Goal: Information Seeking & Learning: Find specific fact

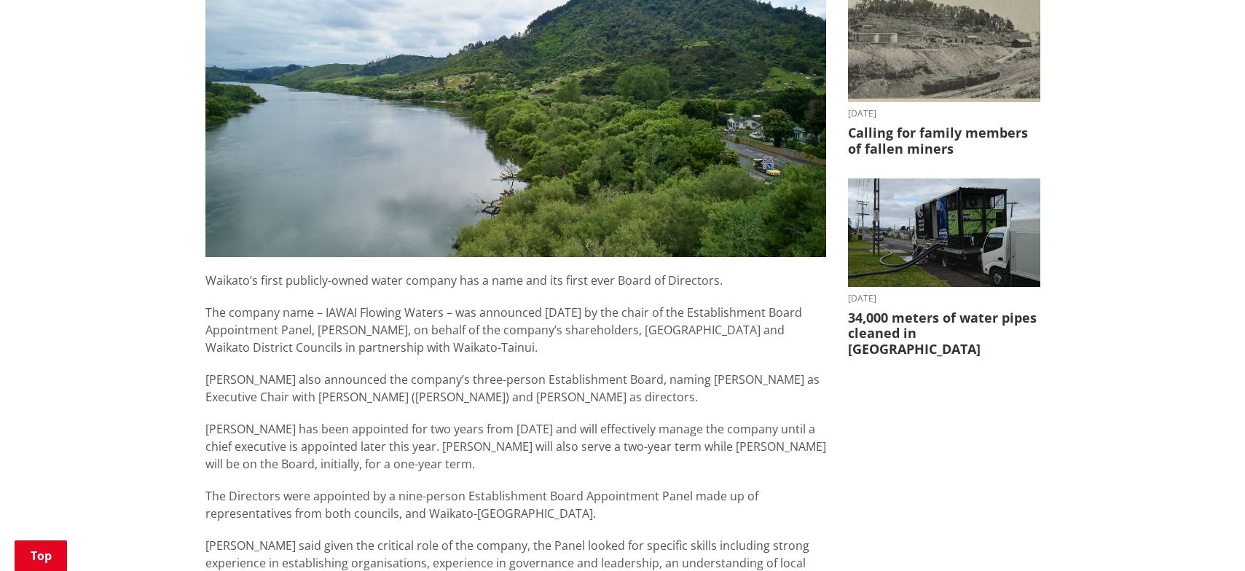
scroll to position [510, 0]
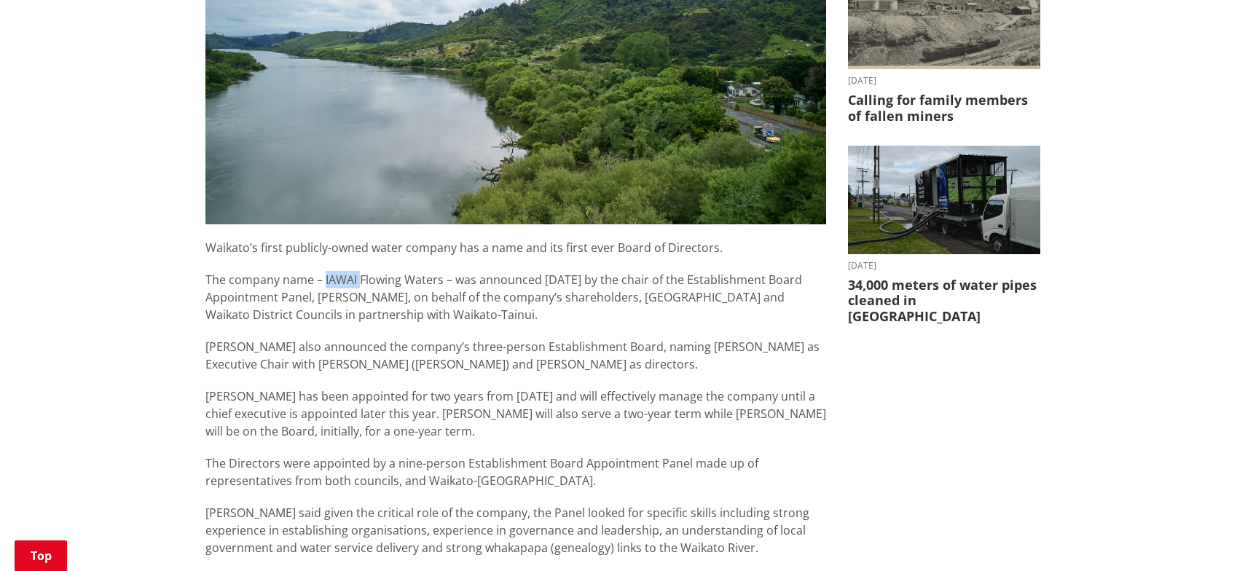
drag, startPoint x: 323, startPoint y: 280, endPoint x: 362, endPoint y: 280, distance: 39.4
click at [362, 280] on p "The company name – IAWAI Flowing Waters – was announced [DATE] by the chair of …" at bounding box center [515, 297] width 621 height 52
click at [334, 279] on p "The company name – IAWAI Flowing Waters – was announced [DATE] by the chair of …" at bounding box center [515, 297] width 621 height 52
drag, startPoint x: 321, startPoint y: 280, endPoint x: 359, endPoint y: 281, distance: 37.9
click at [359, 281] on p "The company name – IAWAI Flowing Waters – was announced [DATE] by the chair of …" at bounding box center [515, 297] width 621 height 52
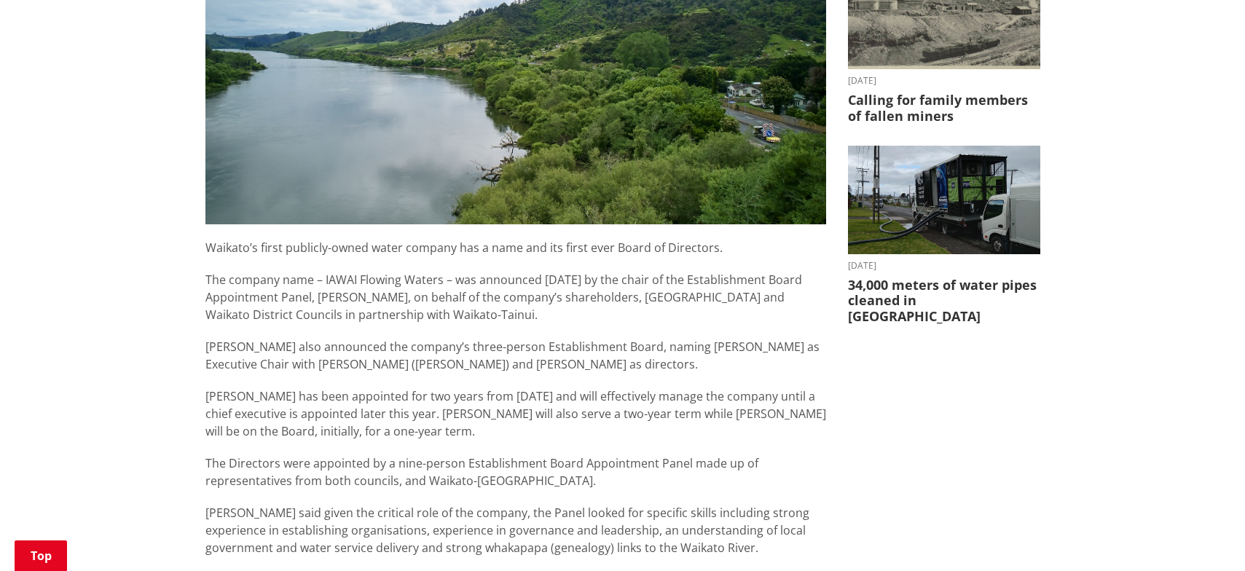
drag, startPoint x: 323, startPoint y: 282, endPoint x: 365, endPoint y: 286, distance: 42.4
click at [365, 286] on p "The company name – IAWAI Flowing Waters – was announced [DATE] by the chair of …" at bounding box center [515, 297] width 621 height 52
click at [356, 294] on p "The company name – IAWAI Flowing Waters – was announced [DATE] by the chair of …" at bounding box center [515, 297] width 621 height 52
click at [338, 292] on p "The company name – IAWAI Flowing Waters – was announced [DATE] by the chair of …" at bounding box center [515, 297] width 621 height 52
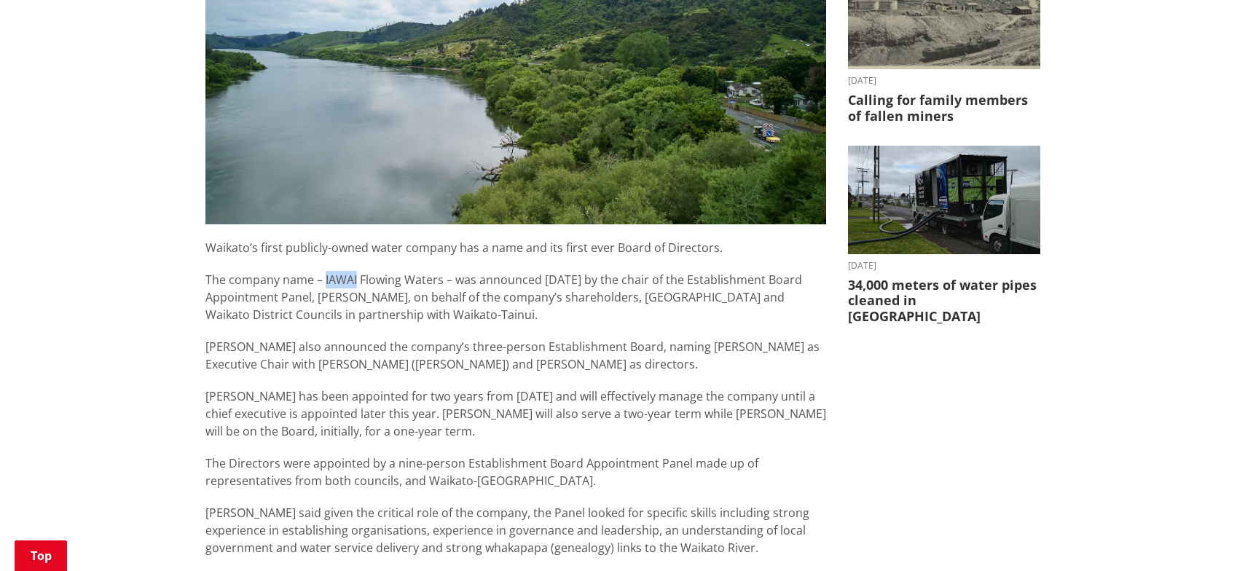
drag, startPoint x: 325, startPoint y: 278, endPoint x: 356, endPoint y: 279, distance: 31.3
click at [356, 279] on p "The company name – IAWAI Flowing Waters – was announced [DATE] by the chair of …" at bounding box center [515, 297] width 621 height 52
click at [417, 413] on p "[PERSON_NAME] has been appointed for two years from [DATE] and will effectively…" at bounding box center [515, 414] width 621 height 52
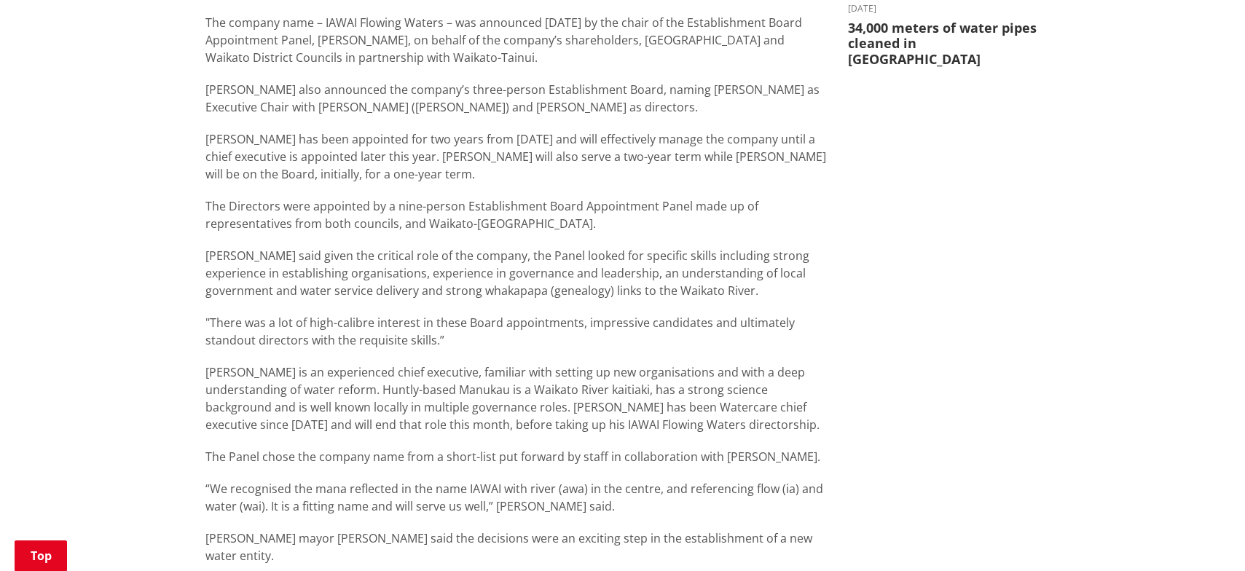
scroll to position [802, 0]
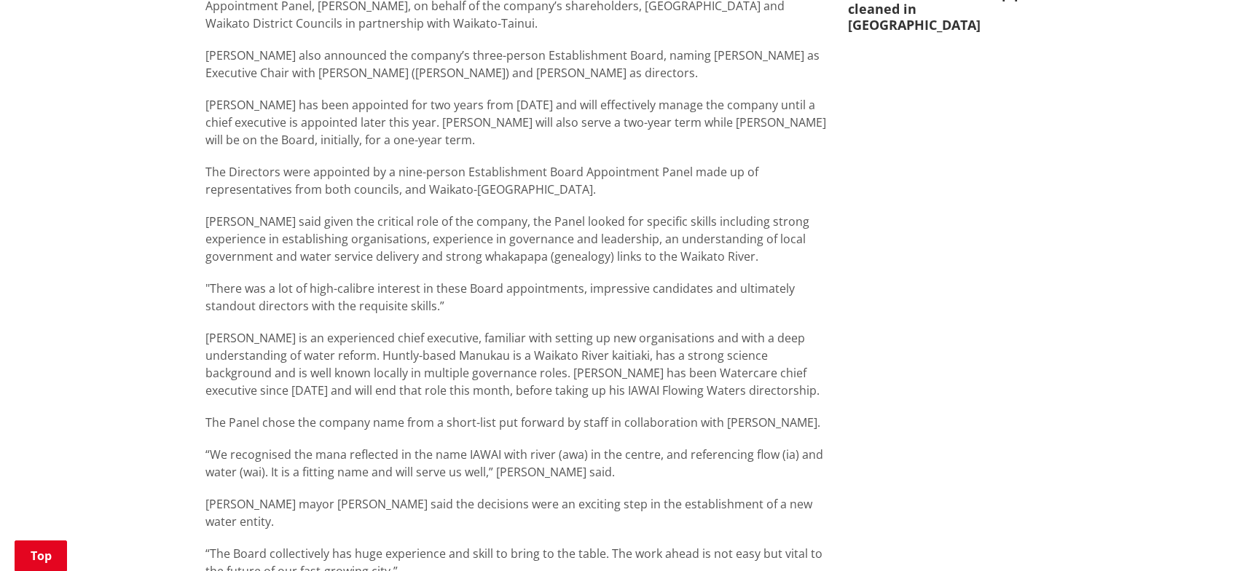
click at [633, 192] on p "The Directors were appointed by a nine-person Establishment Board Appointment P…" at bounding box center [515, 180] width 621 height 35
